Goal: Task Accomplishment & Management: Manage account settings

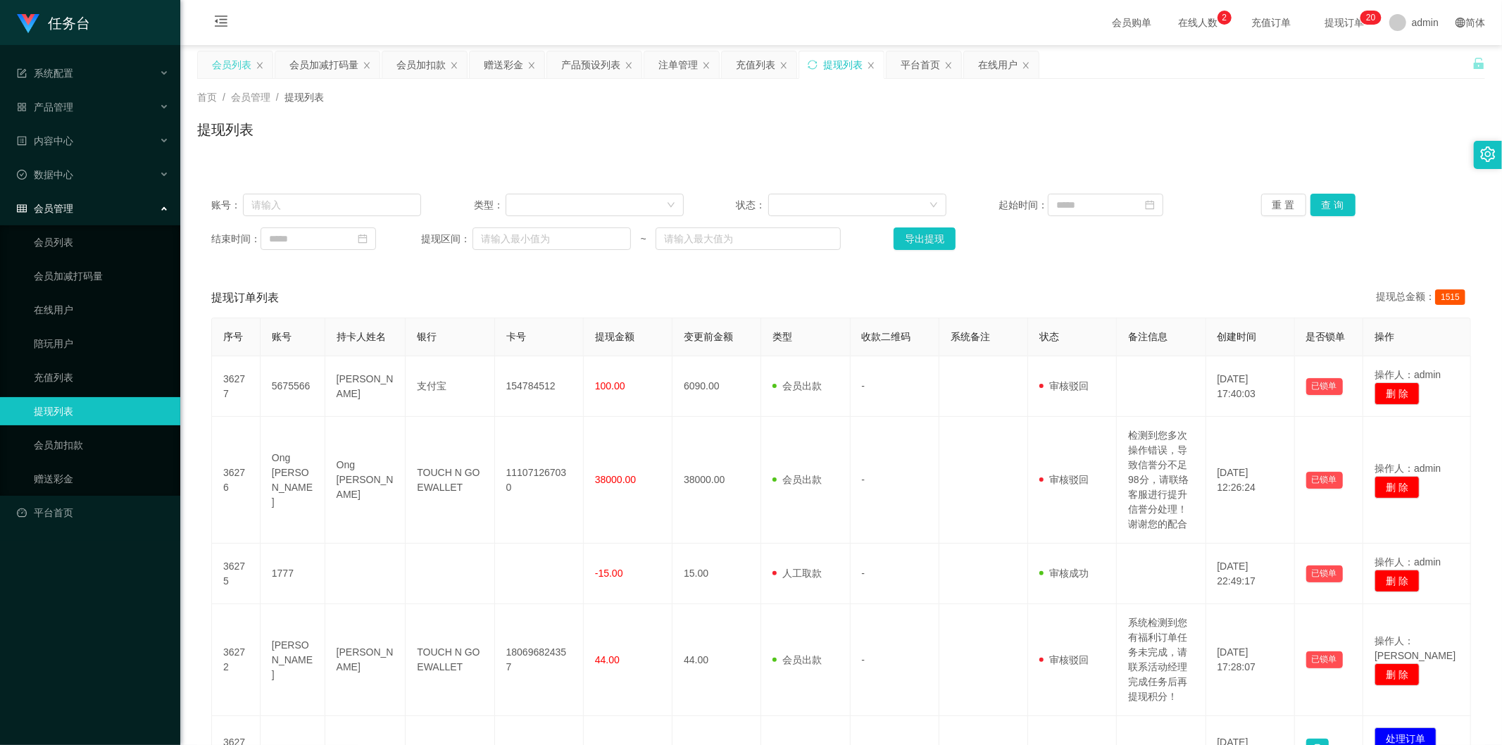
click at [239, 54] on div "会员列表" at bounding box center [231, 64] width 39 height 27
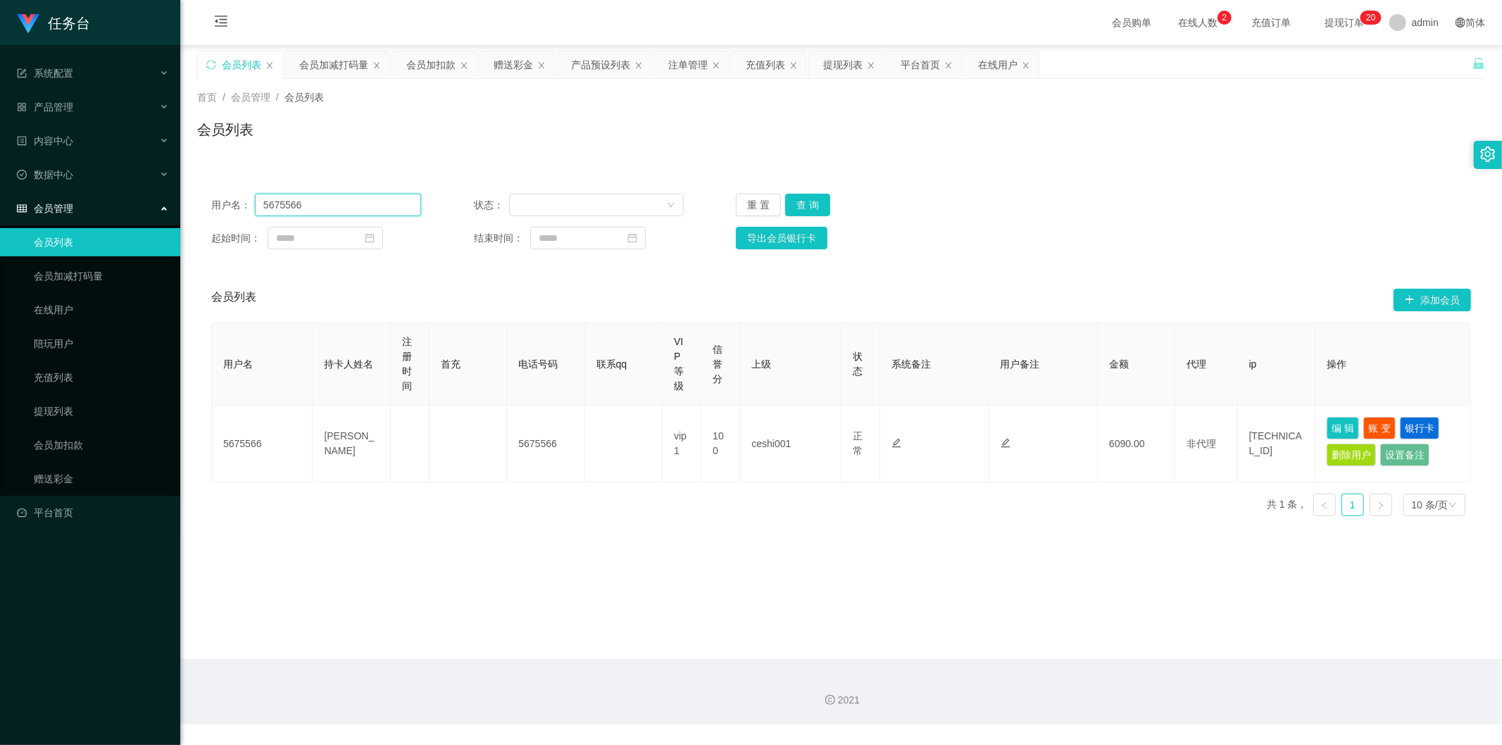
click at [335, 201] on input "5675566" at bounding box center [338, 205] width 166 height 23
click at [334, 201] on input "5675566" at bounding box center [338, 205] width 166 height 23
paste input "xiaobao123"
type input "xiaobao123"
click at [796, 199] on button "查 询" at bounding box center [807, 205] width 45 height 23
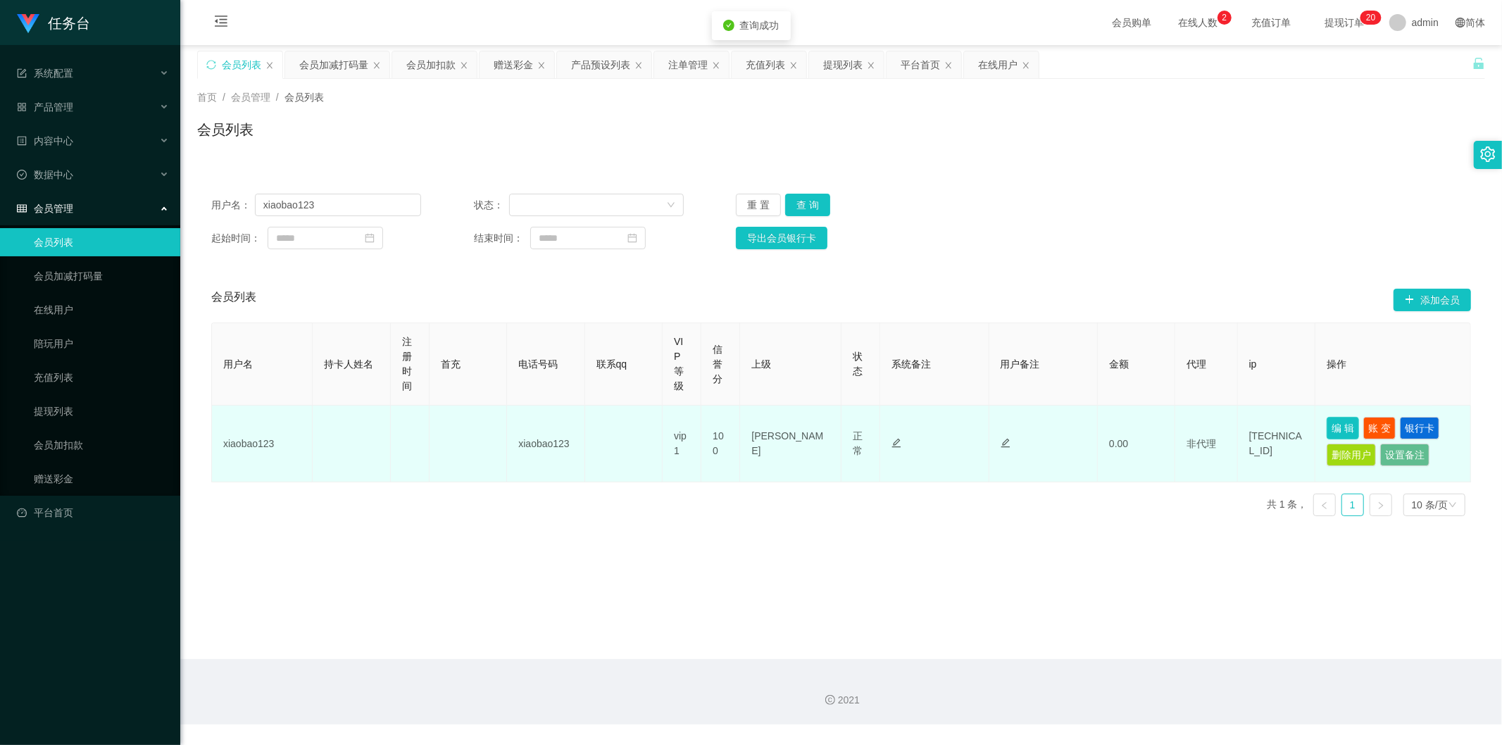
click at [1326, 427] on button "编 辑" at bounding box center [1342, 428] width 32 height 23
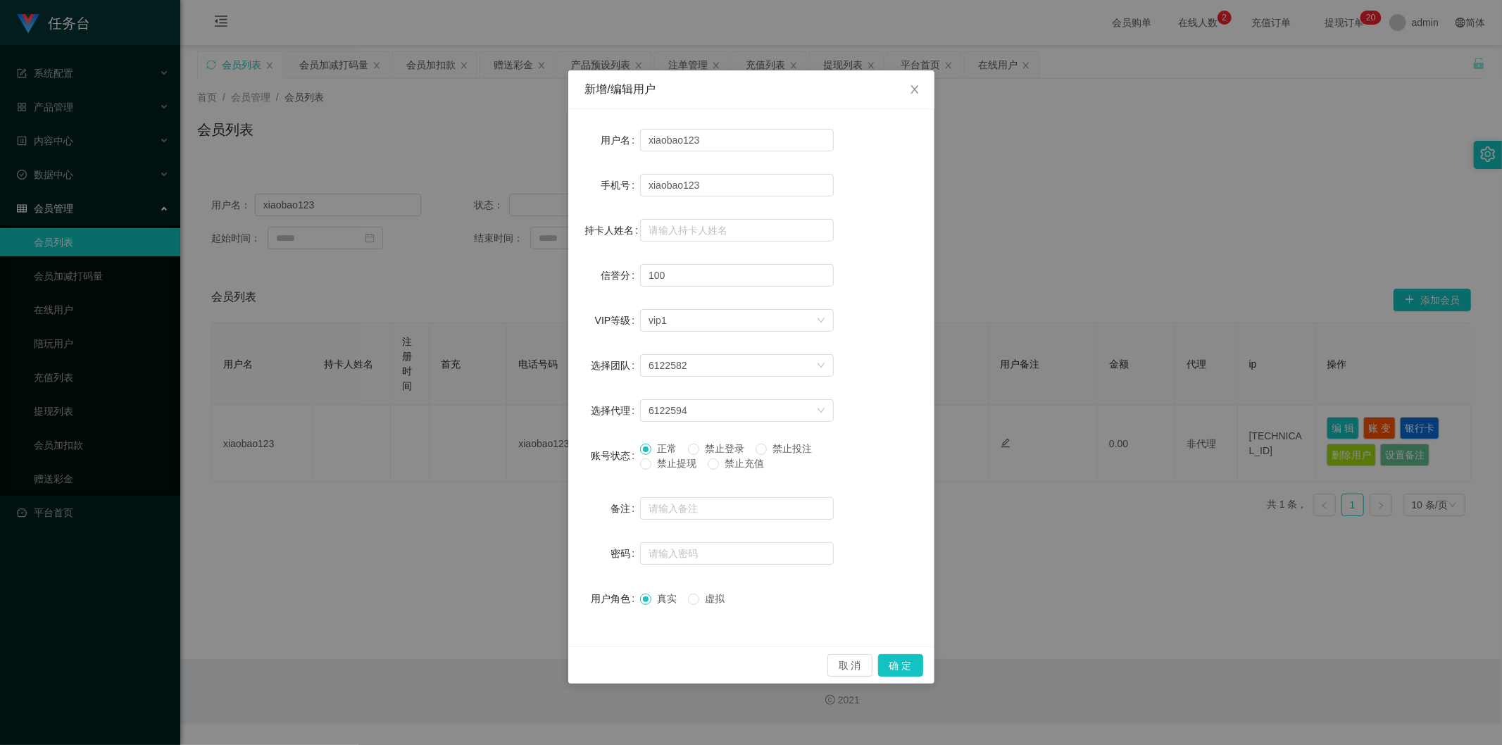
drag, startPoint x: 451, startPoint y: 287, endPoint x: 440, endPoint y: 273, distance: 17.5
click at [449, 287] on div "新增/编辑用户 用户名 xiaobao123 手机号 xiaobao123 持卡人姓名 信誉分 100 VIP等级 选择VIP等级 vip1 选择团队 612…" at bounding box center [751, 372] width 1502 height 745
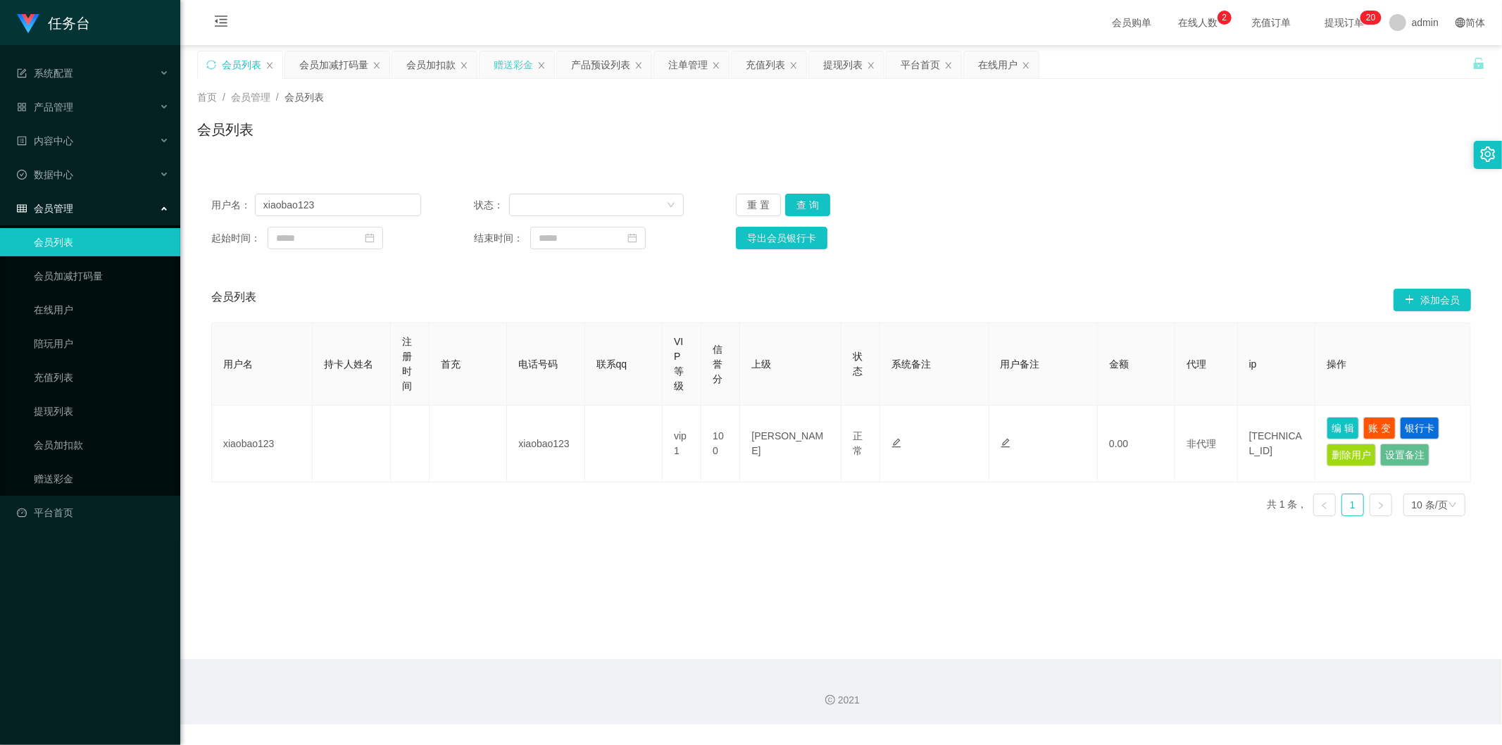
click at [514, 61] on div "赠送彩金" at bounding box center [512, 64] width 39 height 27
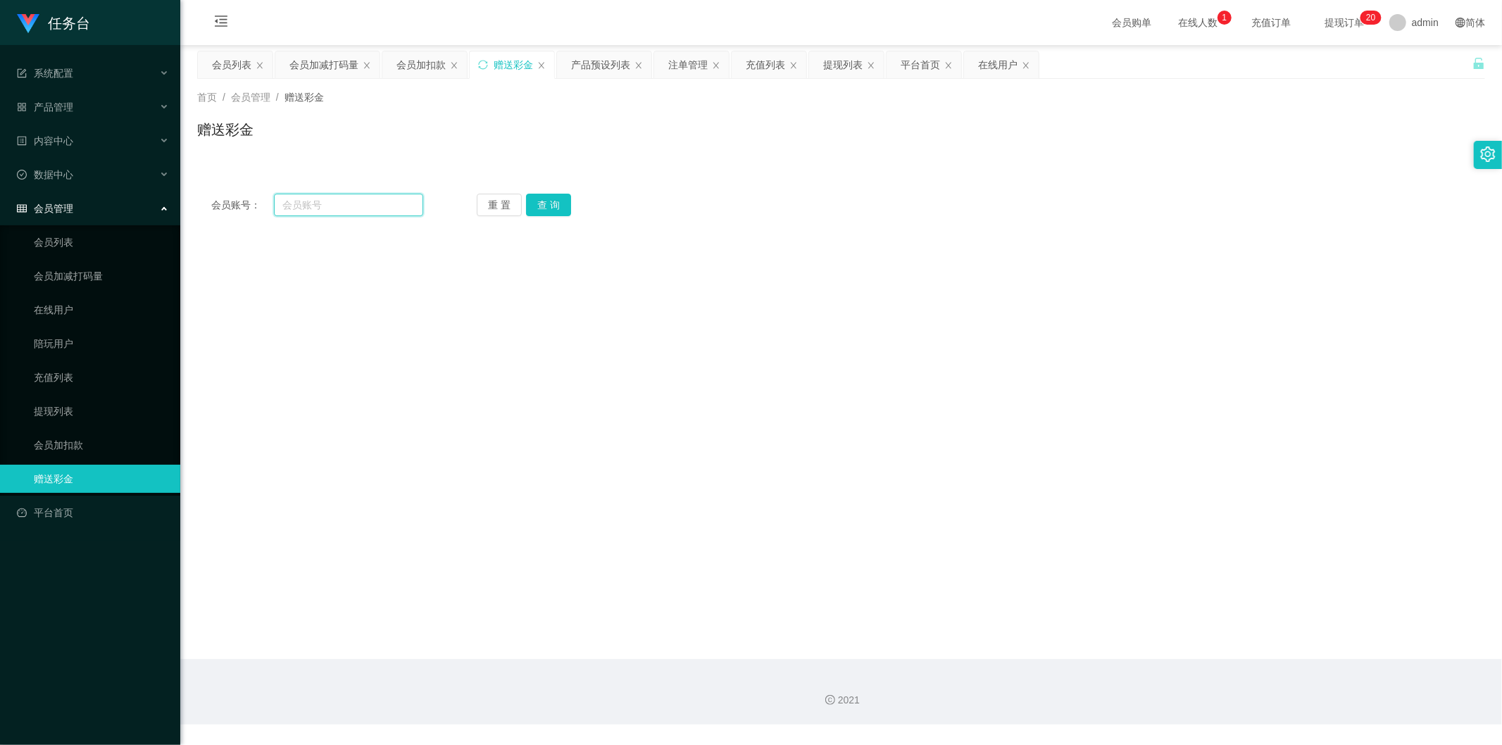
click at [349, 206] on input "text" at bounding box center [349, 205] width 150 height 23
paste input "xiaobao123"
type input "xiaobao123"
click at [546, 201] on button "查 询" at bounding box center [548, 205] width 45 height 23
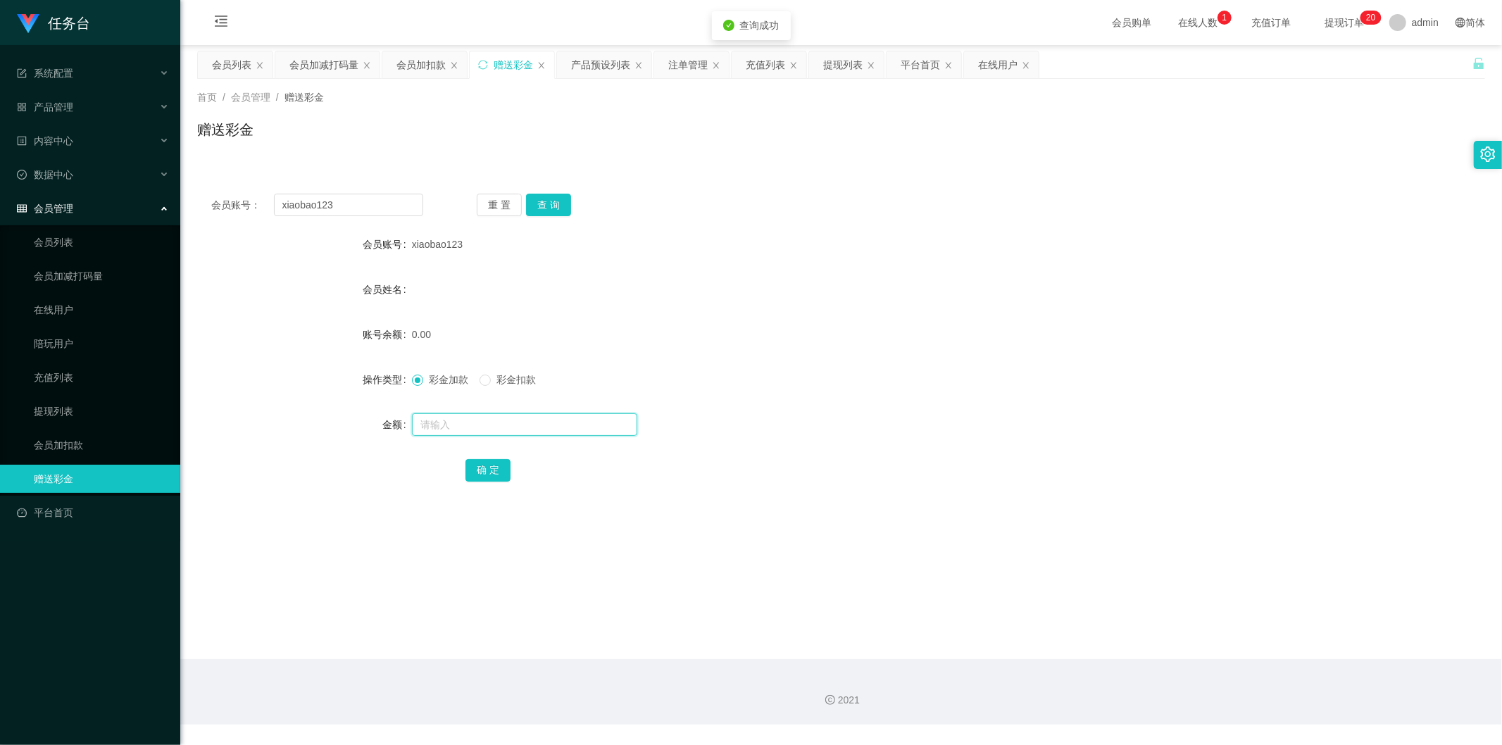
click at [468, 428] on input "text" at bounding box center [524, 424] width 225 height 23
type input "20"
drag, startPoint x: 472, startPoint y: 472, endPoint x: 474, endPoint y: 479, distance: 8.0
click at [472, 472] on button "确 定" at bounding box center [487, 470] width 45 height 23
drag, startPoint x: 616, startPoint y: 65, endPoint x: 610, endPoint y: 124, distance: 59.4
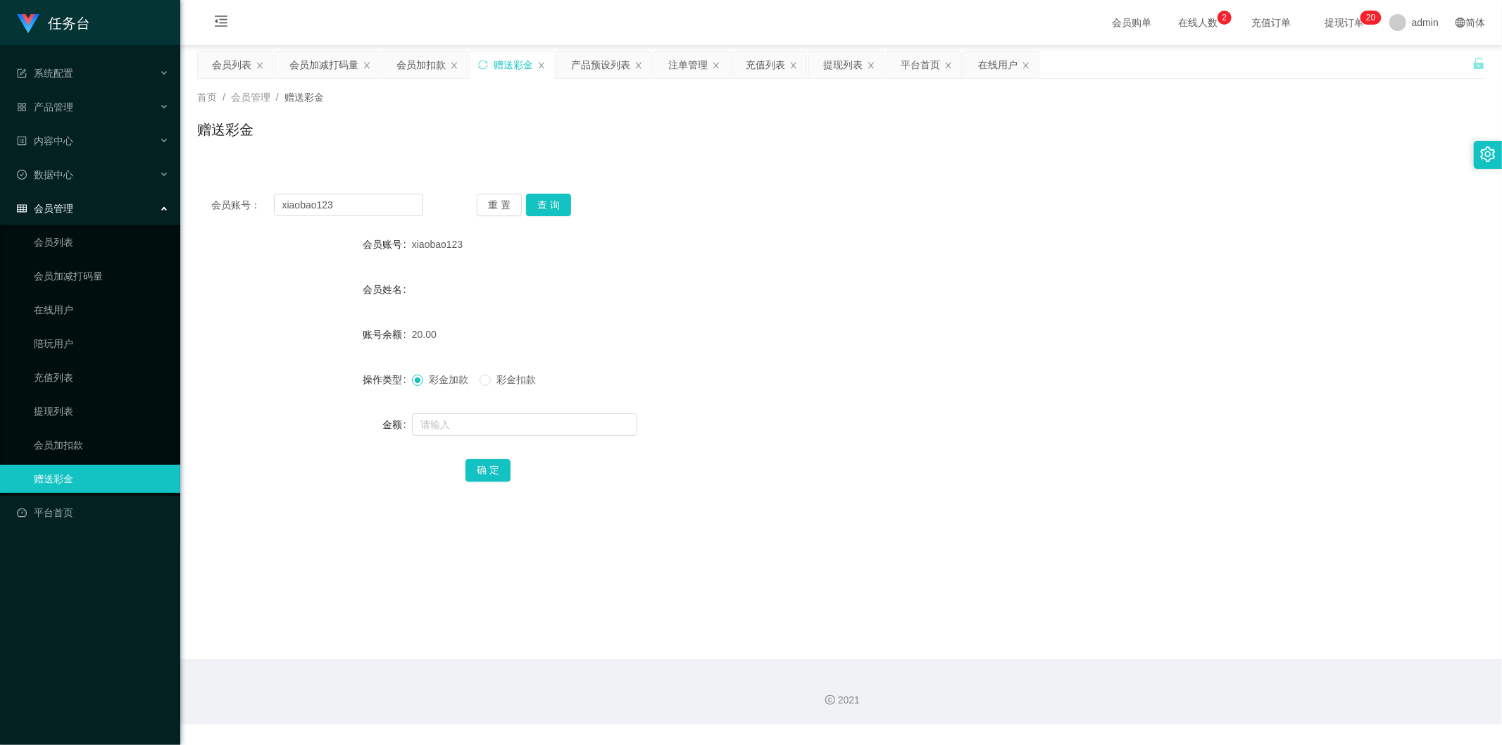
click at [616, 64] on div "产品预设列表" at bounding box center [600, 64] width 59 height 27
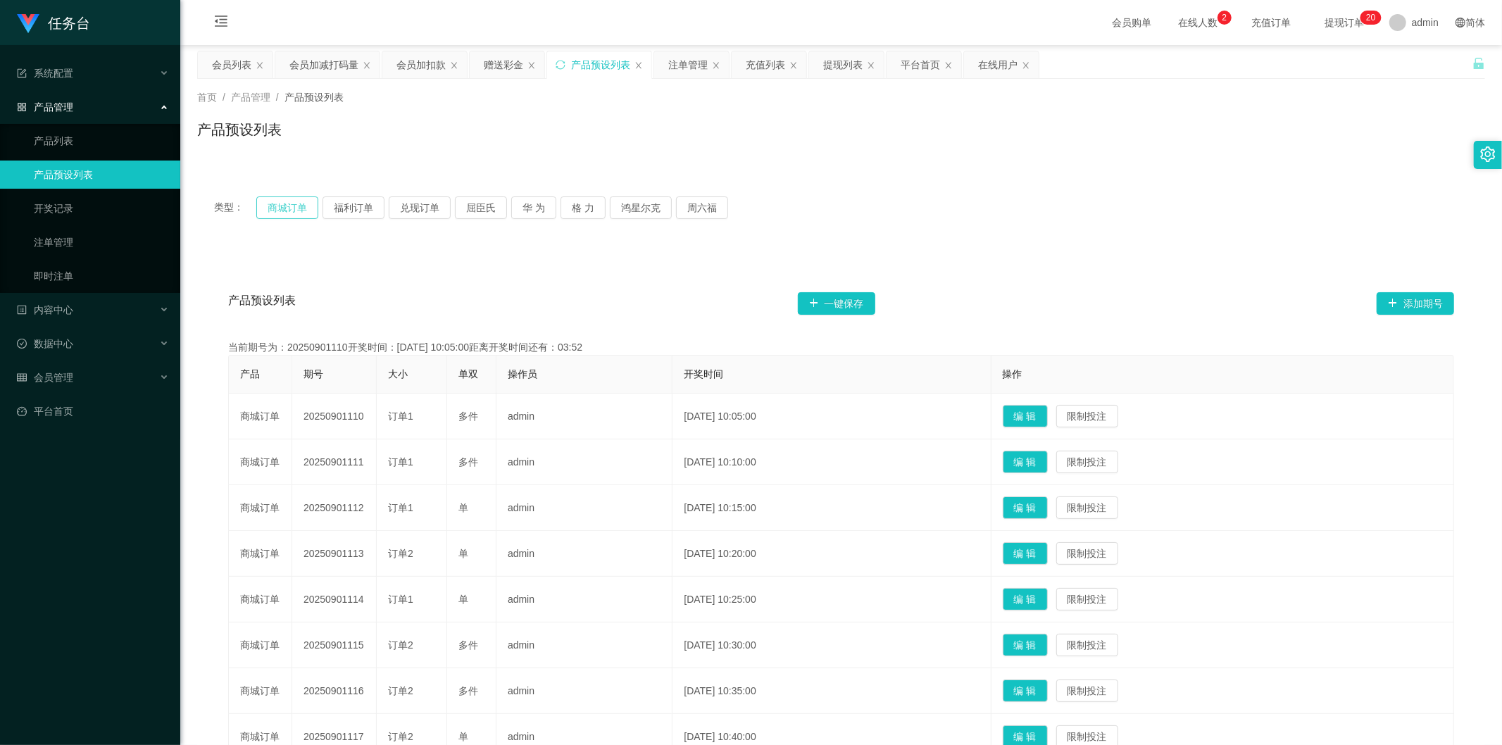
click at [280, 200] on button "商城订单" at bounding box center [287, 207] width 62 height 23
